Goal: Information Seeking & Learning: Learn about a topic

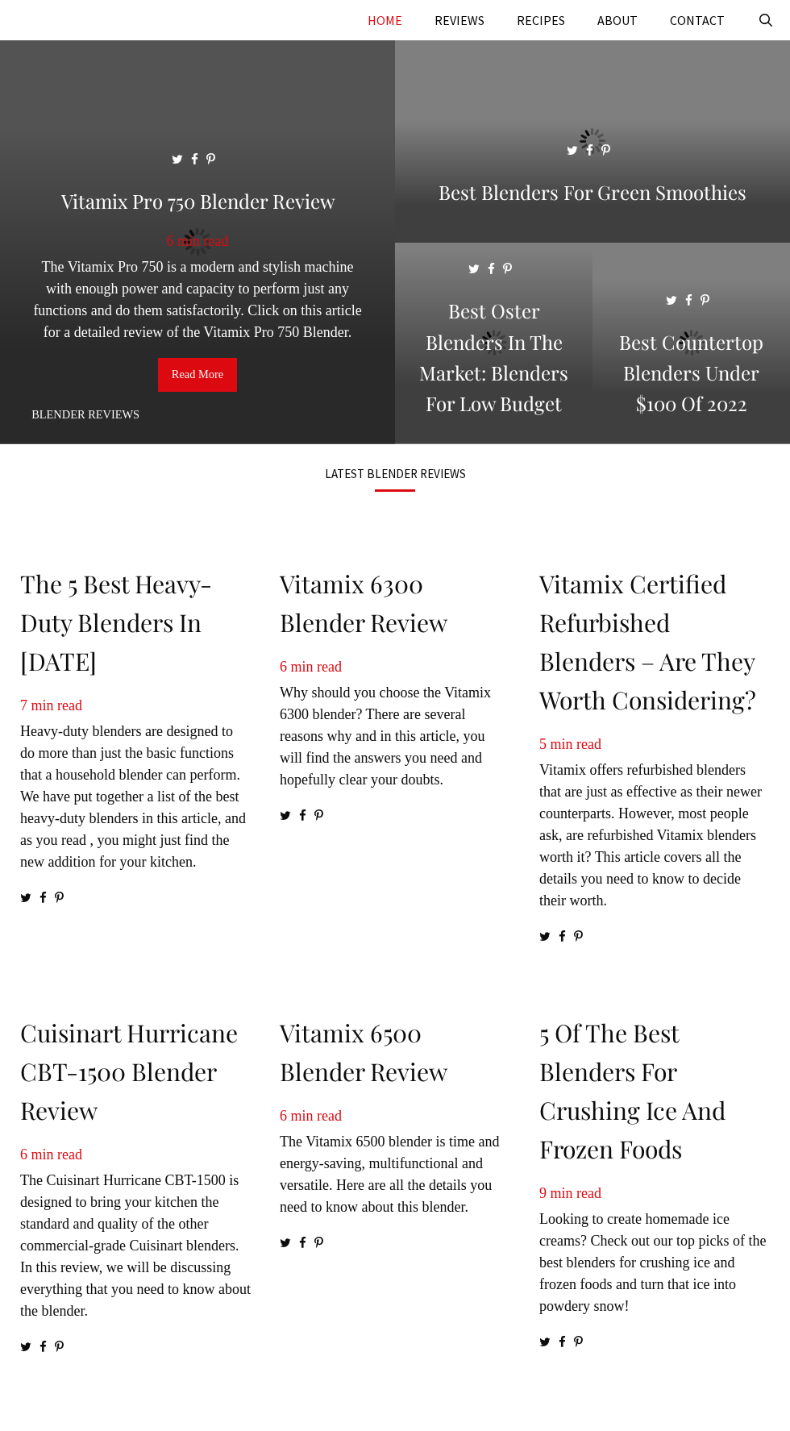
click at [219, 384] on link "Read More" at bounding box center [197, 375] width 79 height 34
